Goal: Task Accomplishment & Management: Complete application form

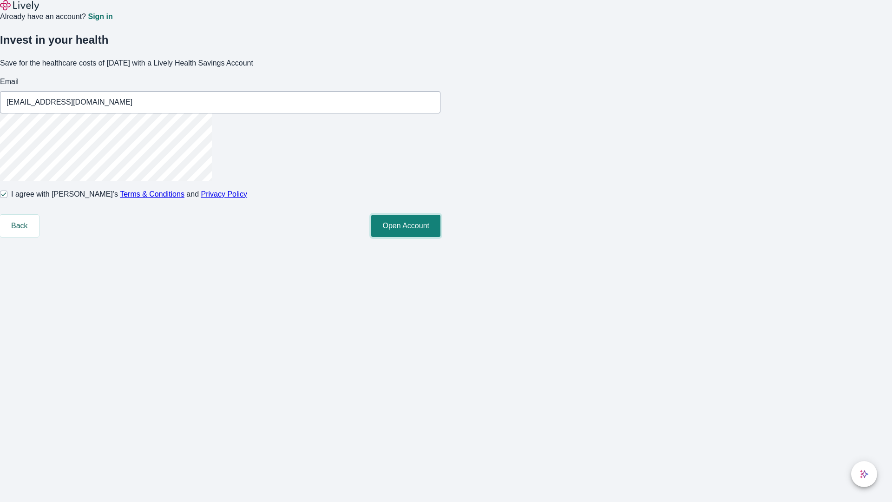
click at [440, 237] on button "Open Account" at bounding box center [405, 226] width 69 height 22
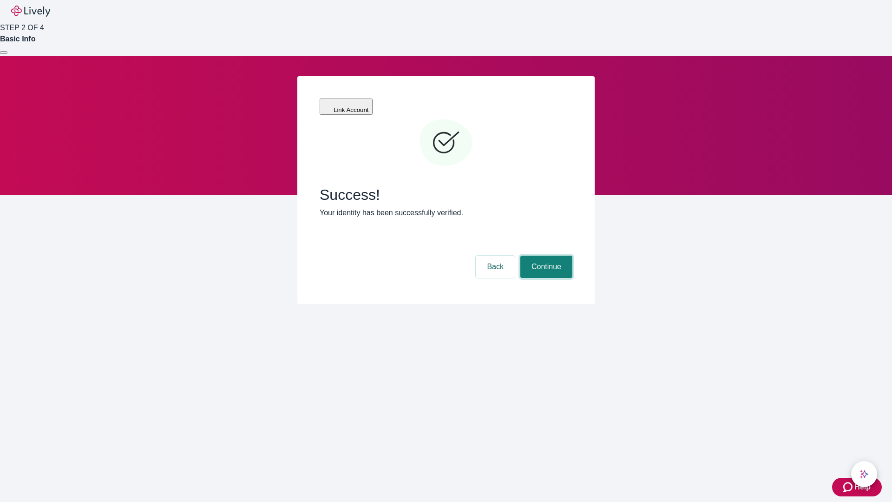
click at [545, 256] on button "Continue" at bounding box center [546, 267] width 52 height 22
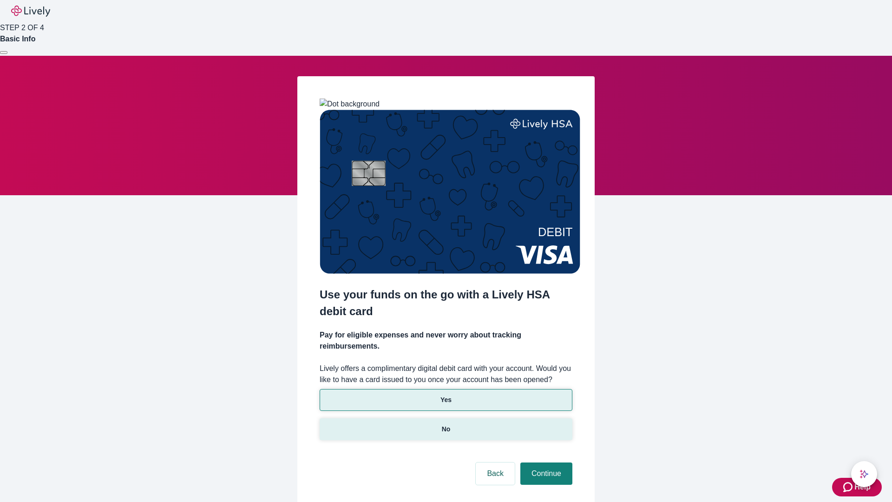
click at [446, 424] on p "No" at bounding box center [446, 429] width 9 height 10
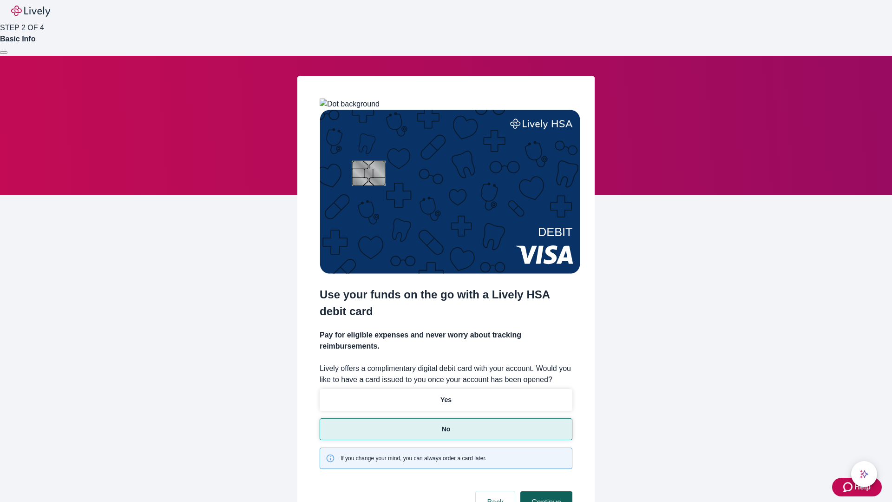
click at [545, 491] on button "Continue" at bounding box center [546, 502] width 52 height 22
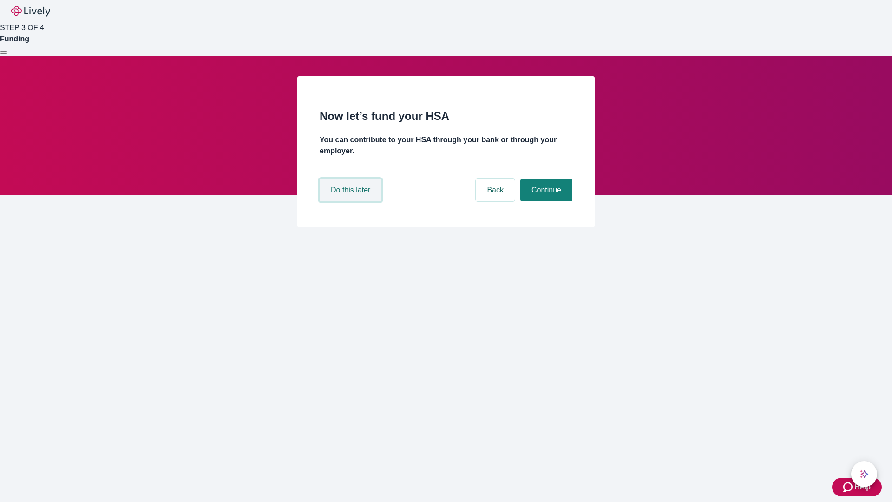
click at [352, 201] on button "Do this later" at bounding box center [351, 190] width 62 height 22
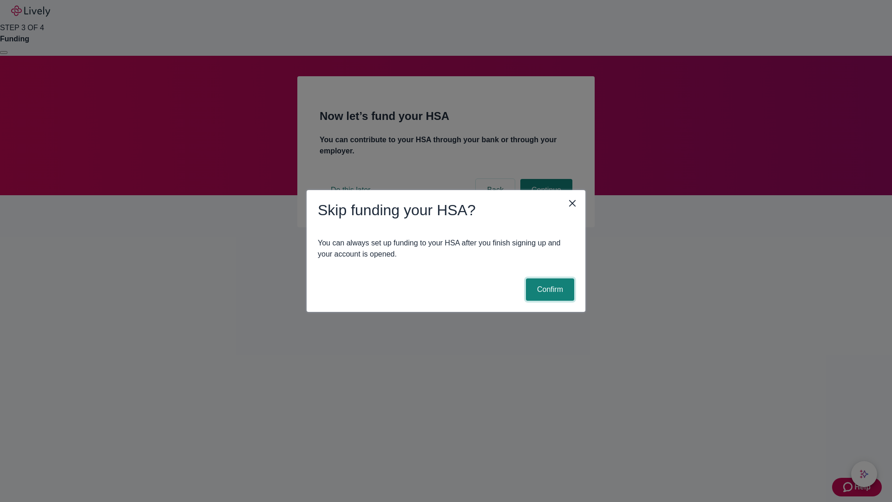
click at [549, 289] on button "Confirm" at bounding box center [550, 289] width 48 height 22
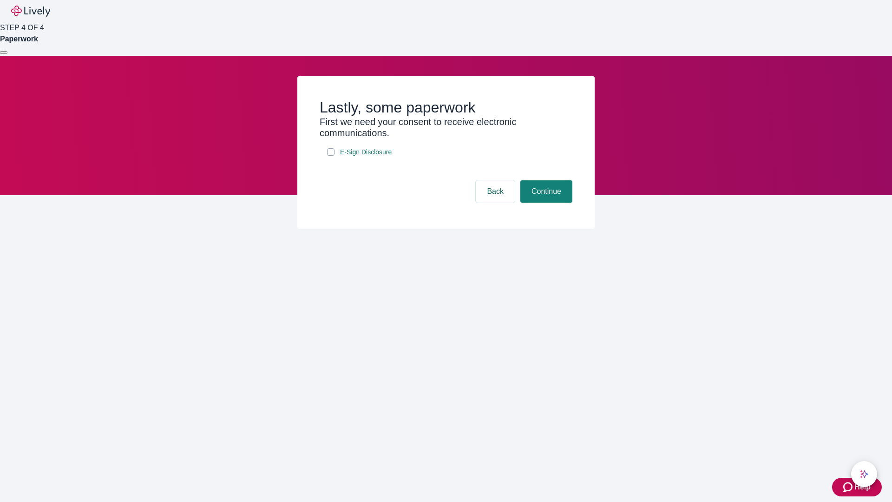
click at [331, 156] on input "E-Sign Disclosure" at bounding box center [330, 151] width 7 height 7
checkbox input "true"
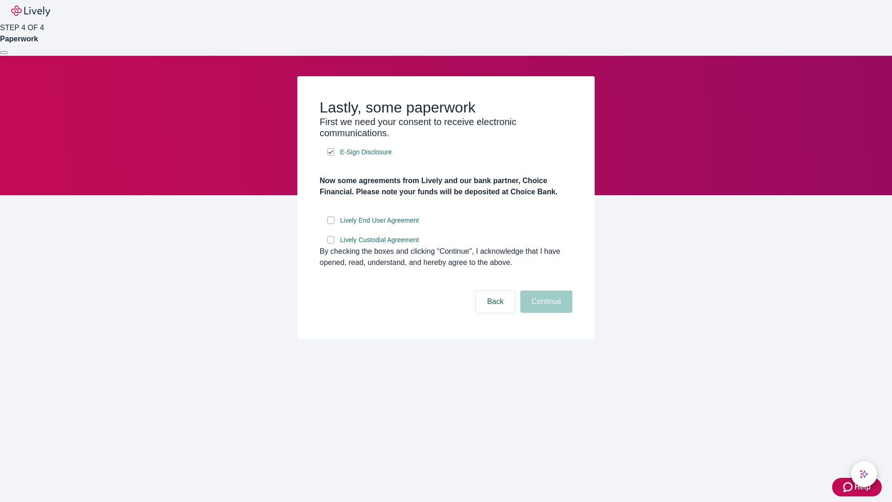
click at [331, 224] on input "Lively End User Agreement" at bounding box center [330, 219] width 7 height 7
checkbox input "true"
click at [331, 243] on input "Lively Custodial Agreement" at bounding box center [330, 239] width 7 height 7
checkbox input "true"
click at [545, 313] on button "Continue" at bounding box center [546, 301] width 52 height 22
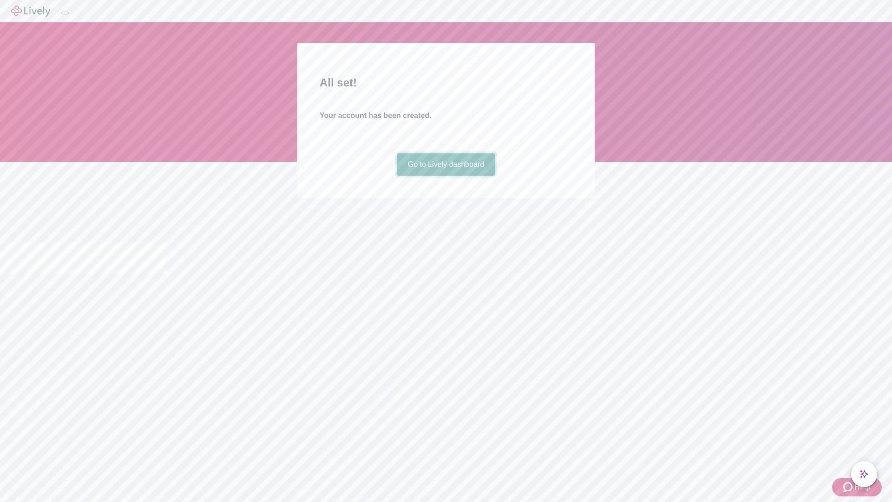
click at [446, 176] on link "Go to Lively dashboard" at bounding box center [446, 164] width 99 height 22
